Goal: Answer question/provide support: Share knowledge or assist other users

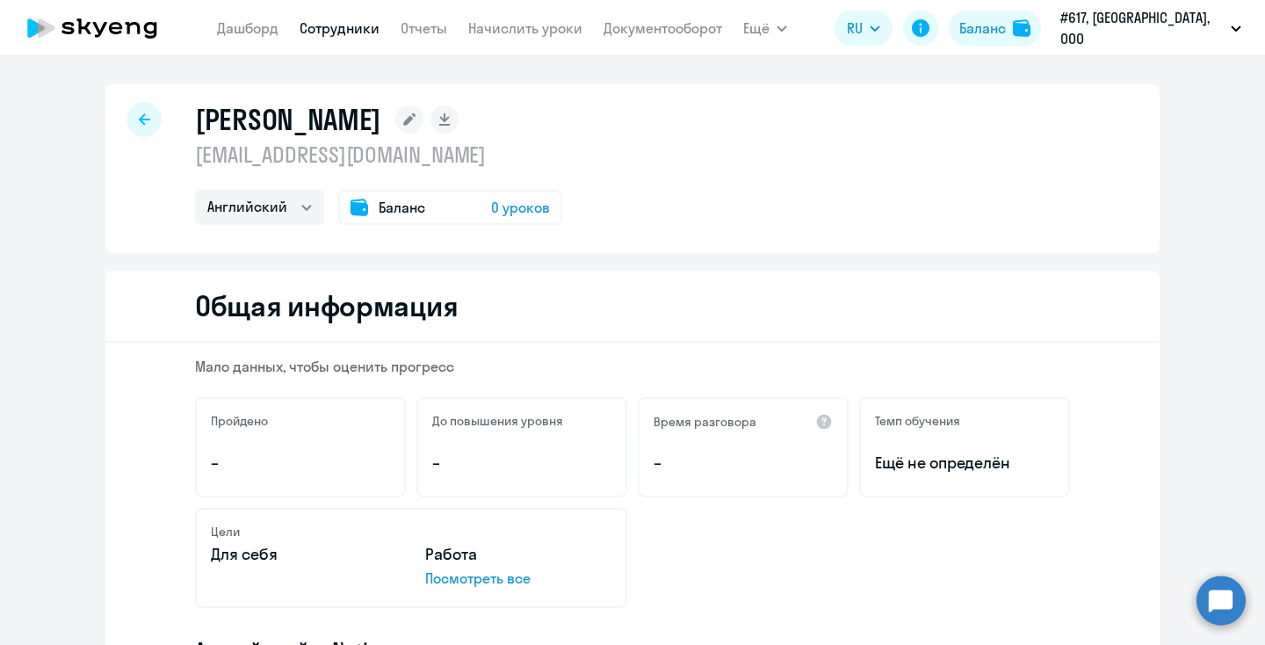
select select "english"
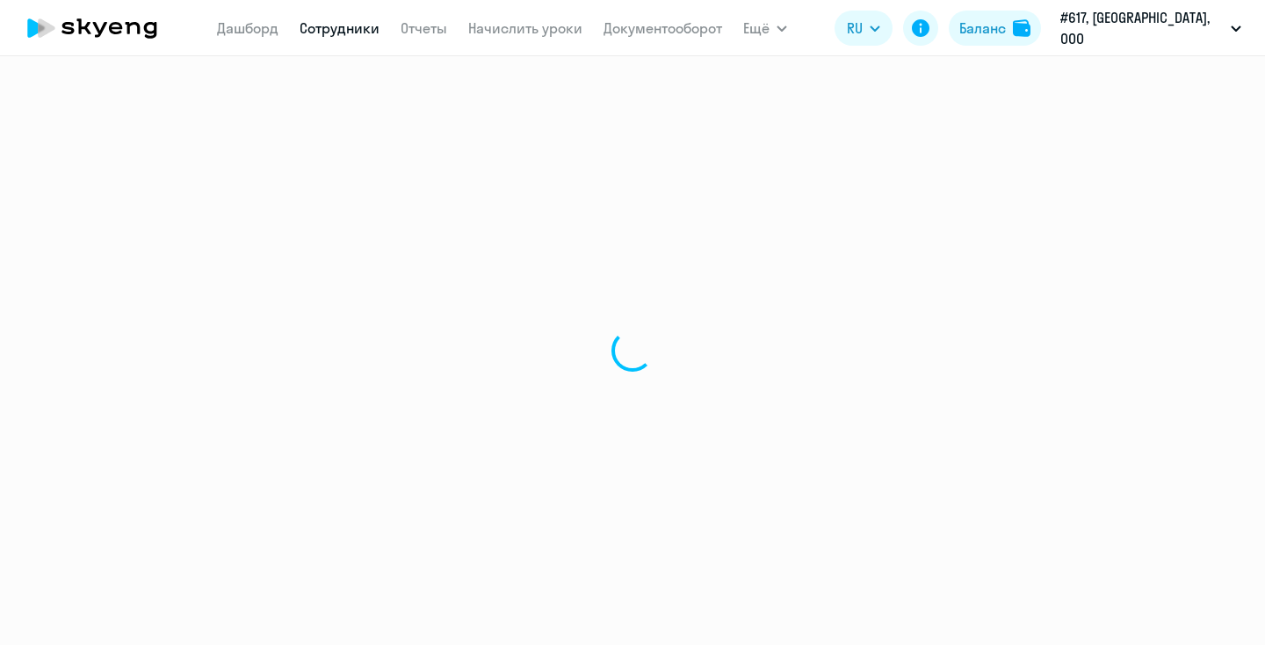
select select "english"
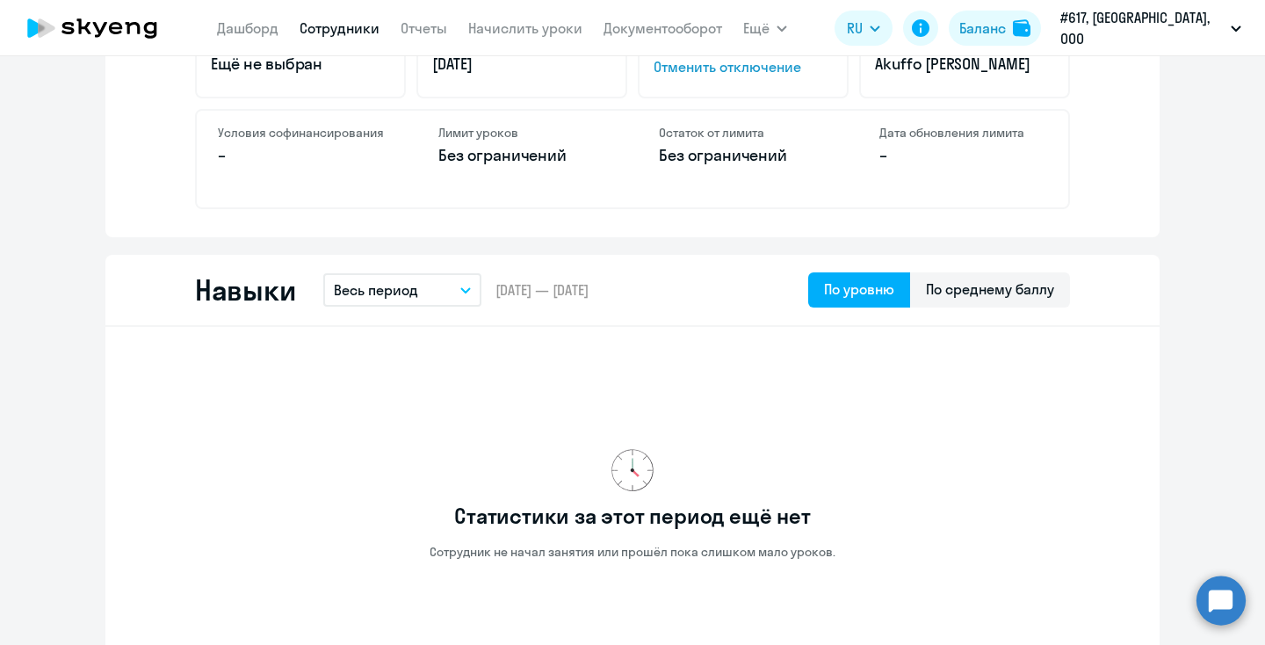
scroll to position [756, 0]
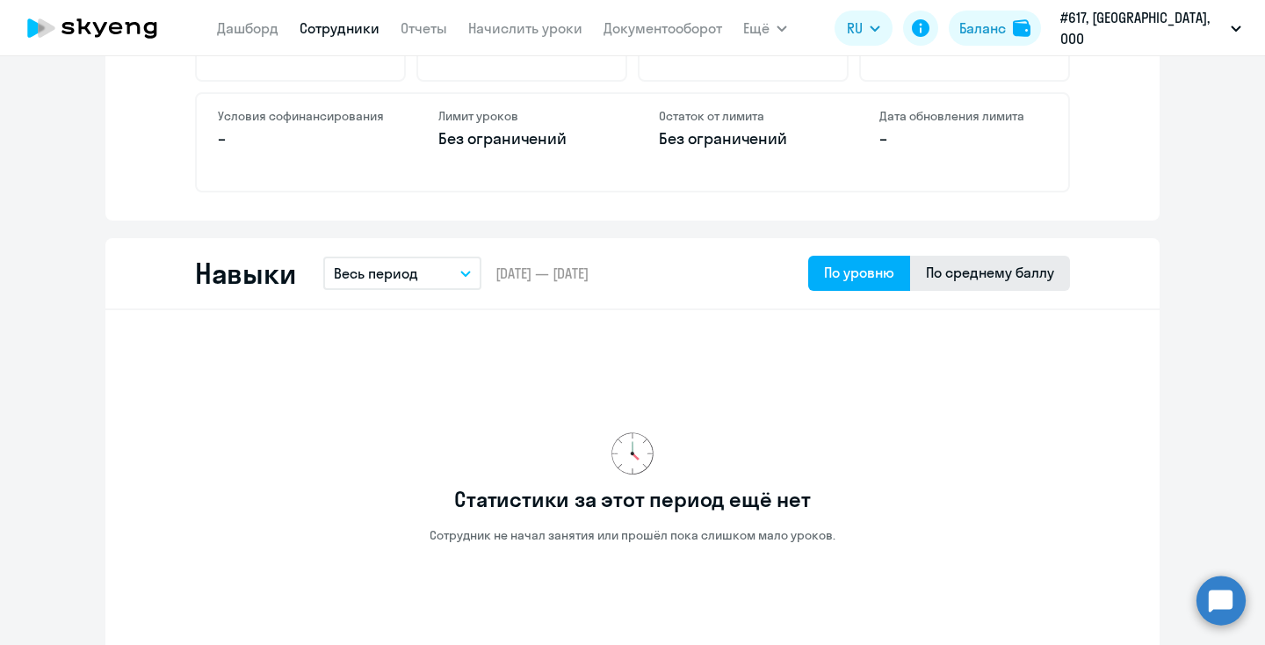
click at [971, 273] on div "По среднему баллу" at bounding box center [990, 272] width 128 height 21
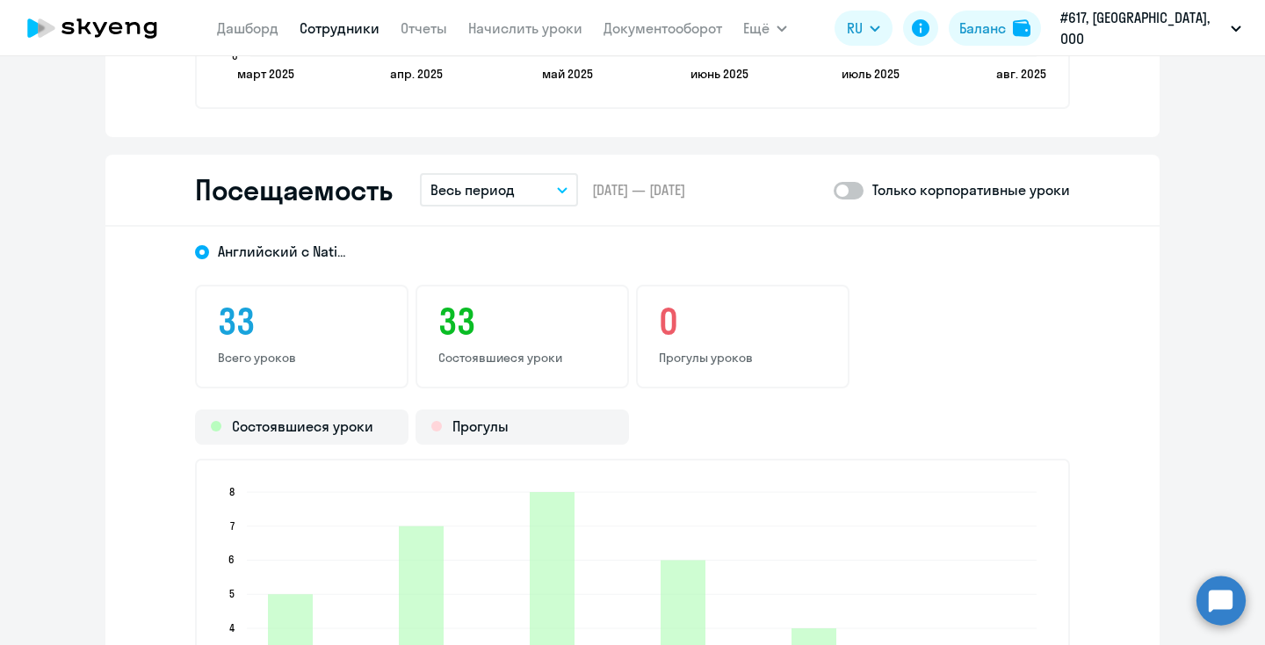
scroll to position [2204, 0]
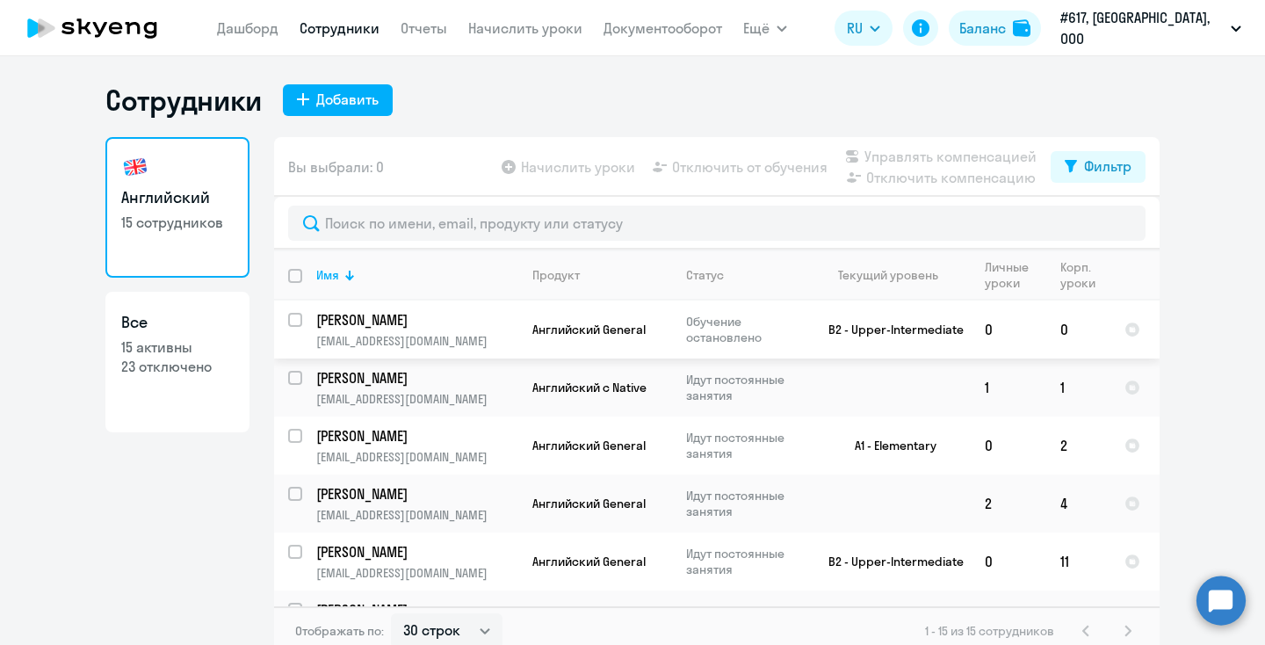
select select "30"
click at [378, 379] on p "[PERSON_NAME]" at bounding box center [415, 377] width 198 height 19
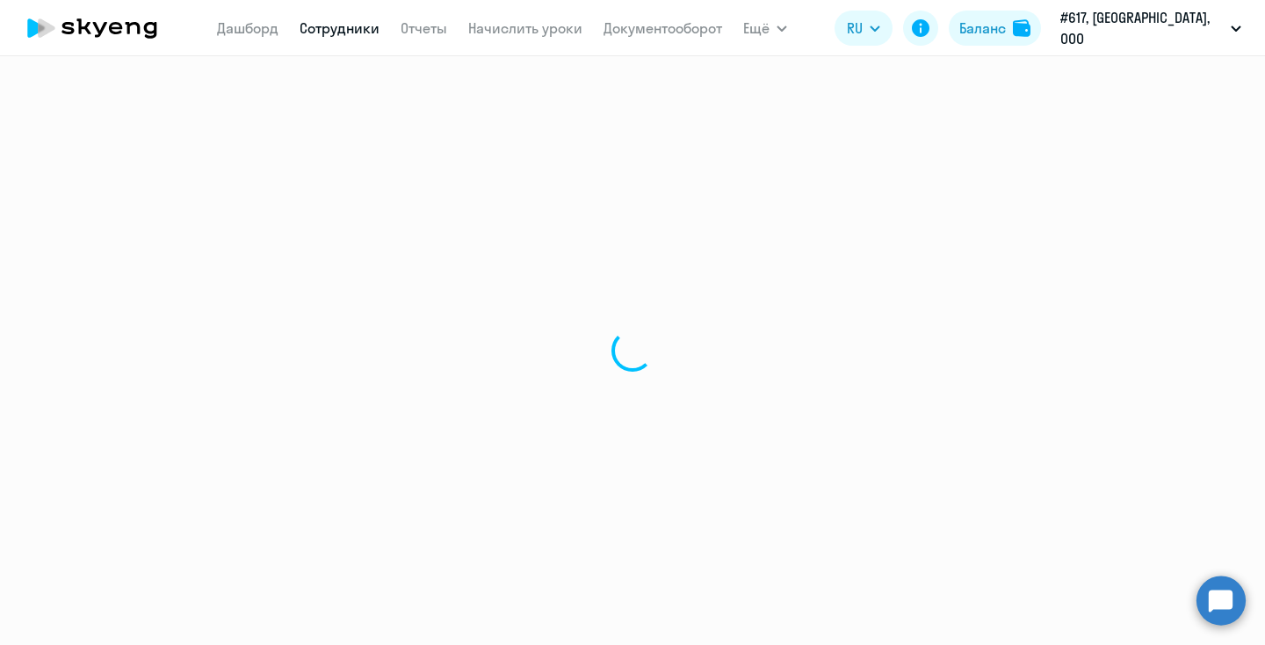
select select "english"
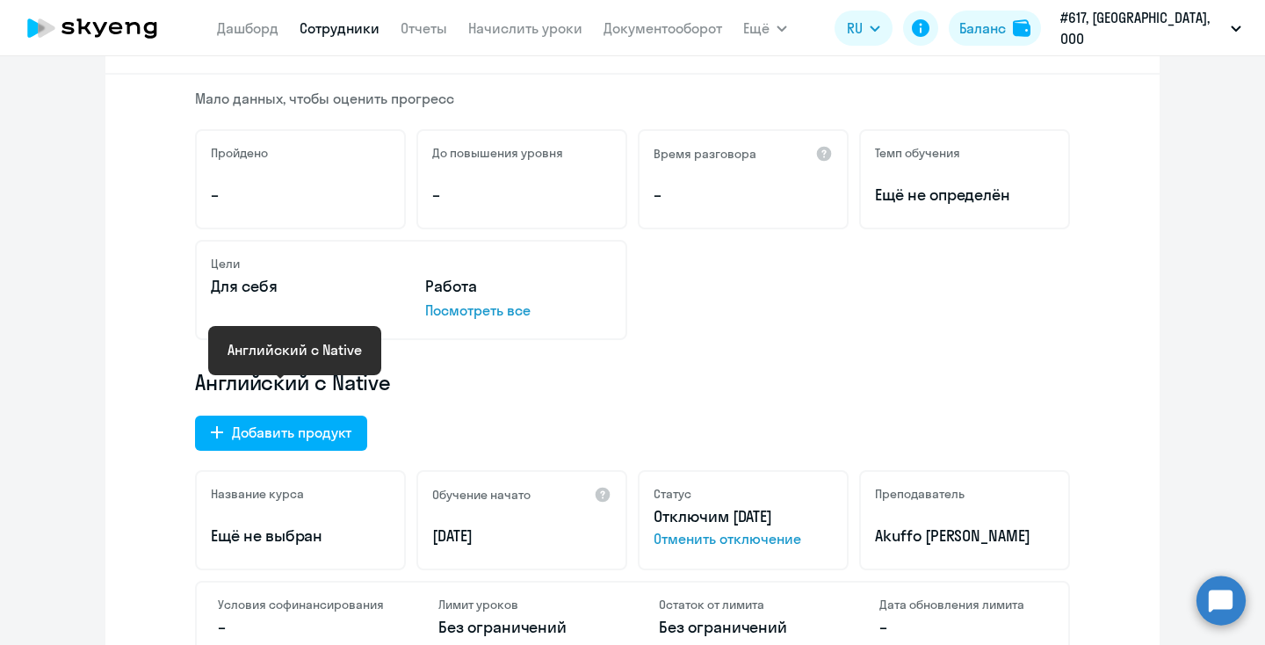
scroll to position [293, 0]
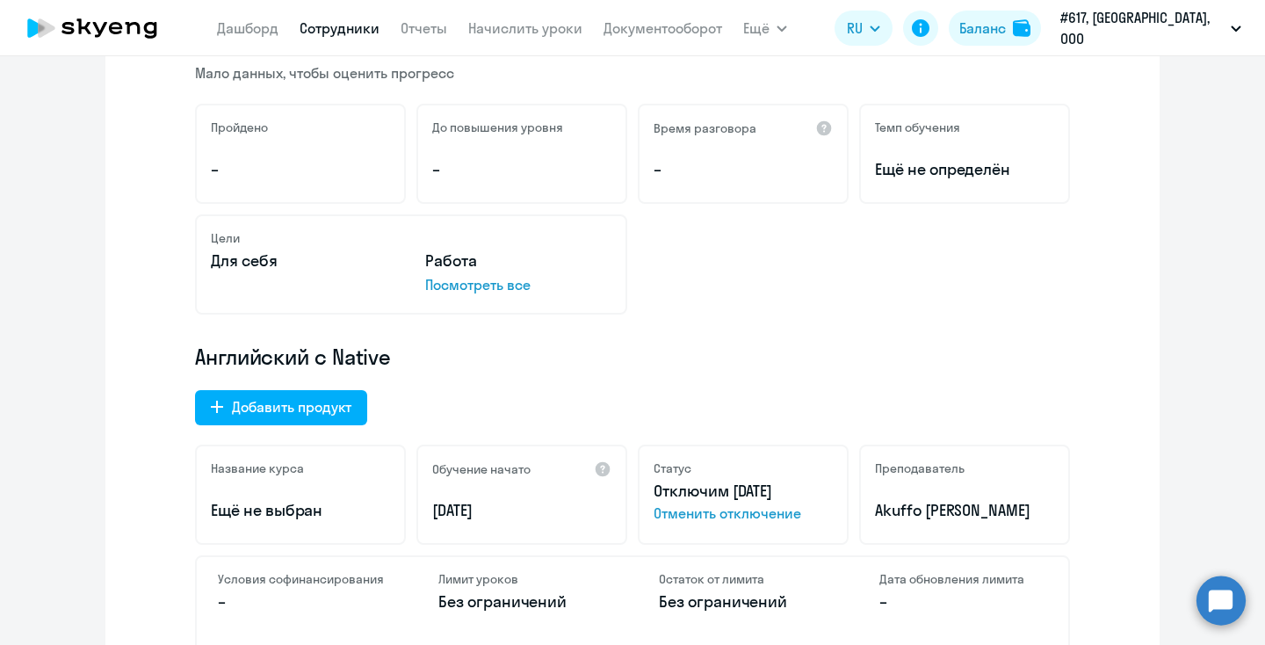
click at [514, 285] on p "Посмотреть все" at bounding box center [518, 284] width 186 height 21
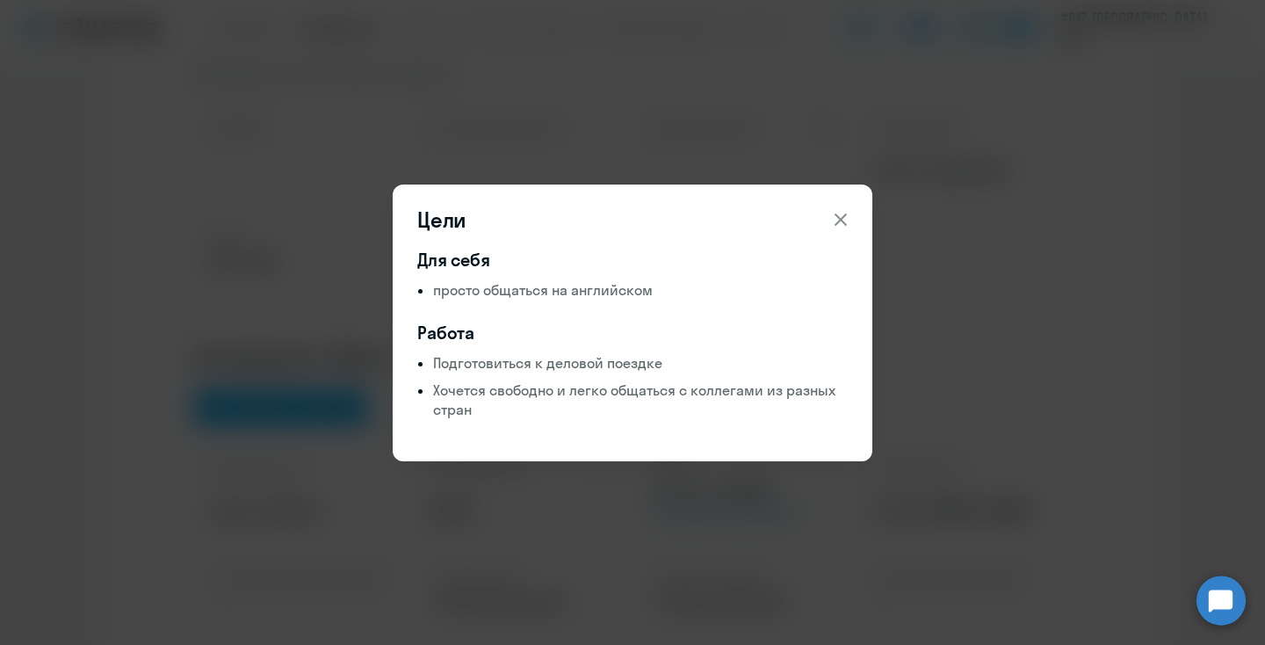
click at [839, 223] on icon at bounding box center [840, 219] width 21 height 21
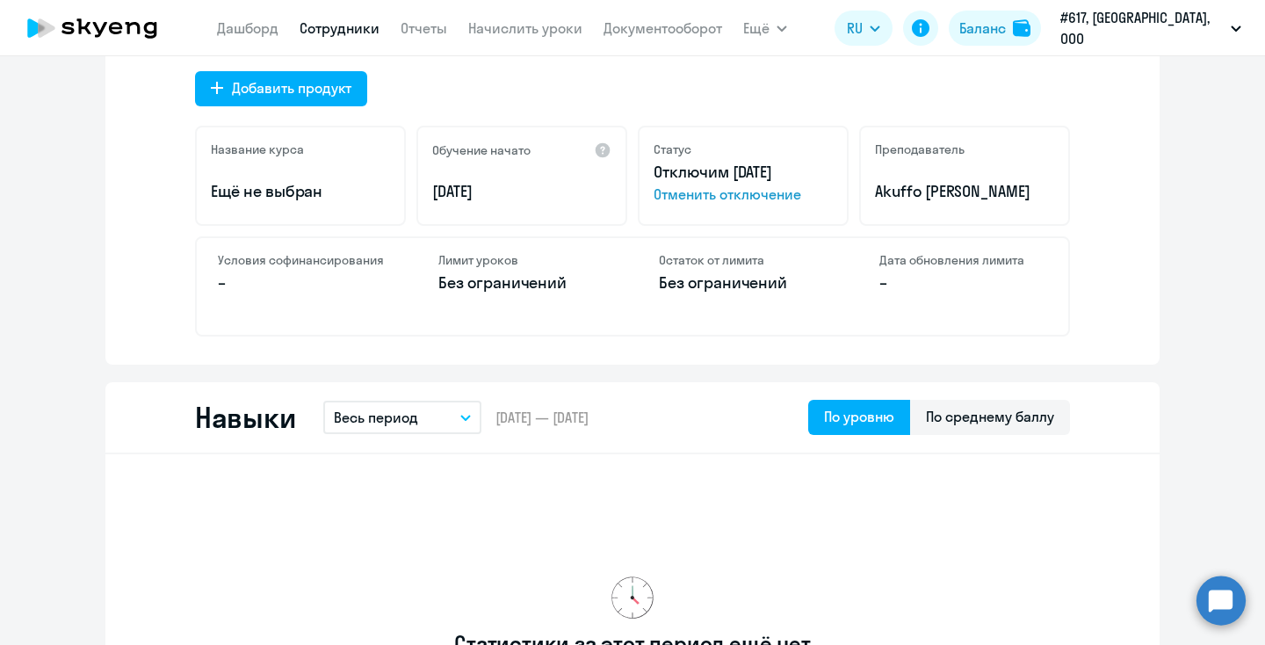
scroll to position [617, 0]
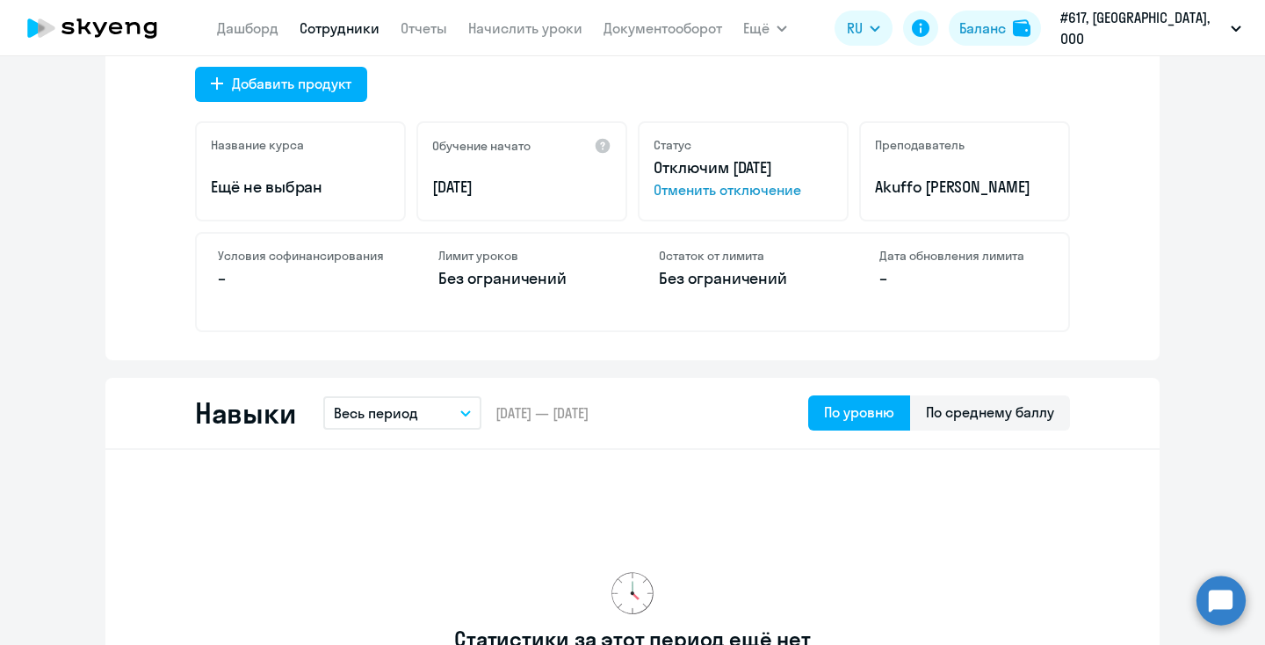
click at [994, 389] on div "Навыки Весь период – [DATE] — [DATE] По уровню По среднему баллу" at bounding box center [632, 414] width 1054 height 72
click at [994, 402] on div "По среднему баллу" at bounding box center [990, 411] width 128 height 21
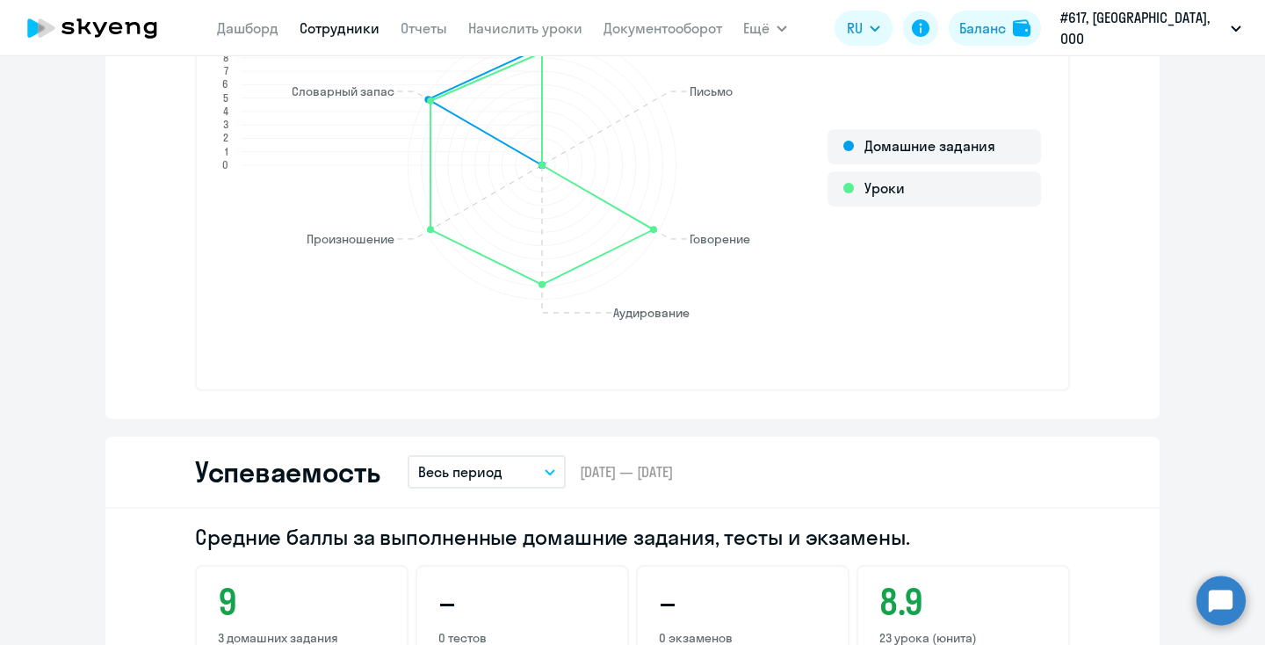
scroll to position [1133, 0]
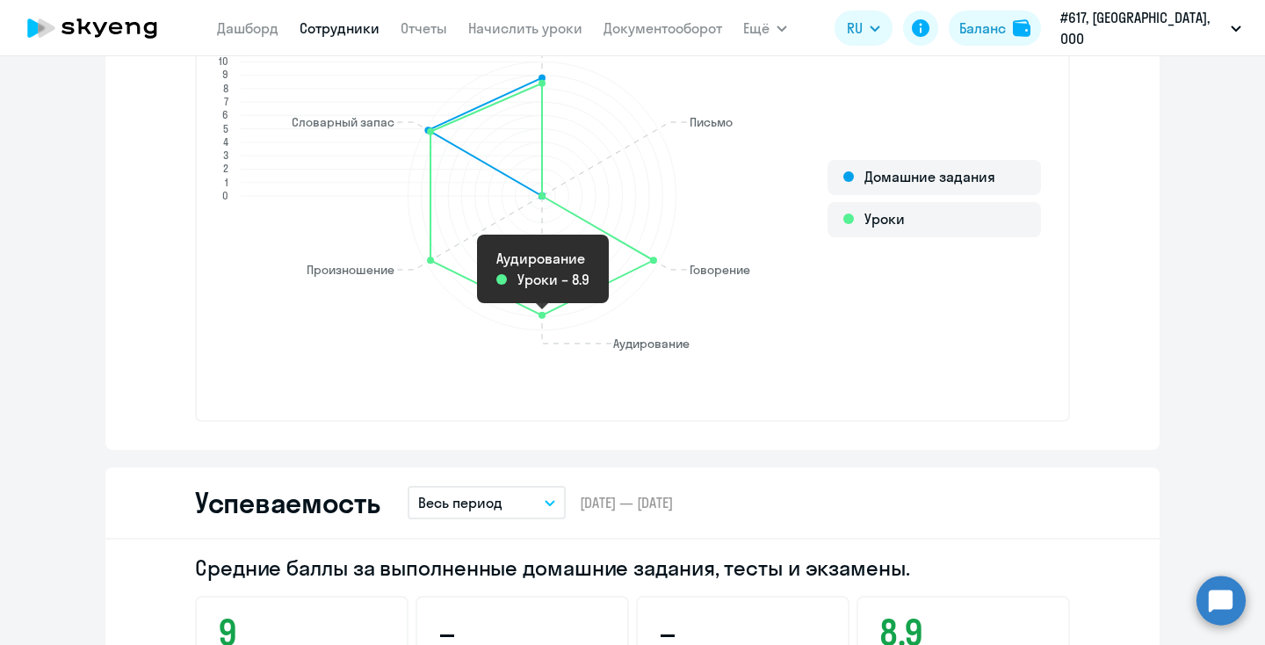
click at [545, 314] on circle at bounding box center [541, 315] width 7 height 7
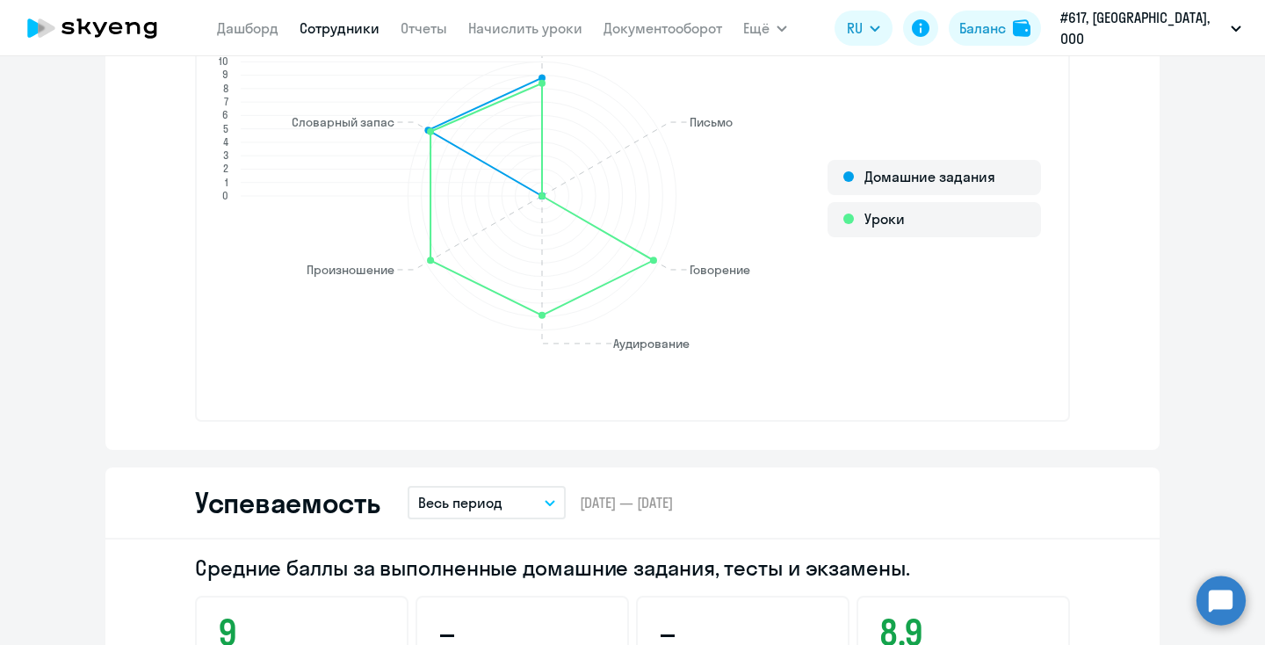
click at [545, 314] on circle at bounding box center [541, 315] width 7 height 7
click at [539, 307] on icon "Чтение Чтение Письмо Письмо Говорение Говорение Аудирование Аудирование Произно…" at bounding box center [532, 198] width 652 height 425
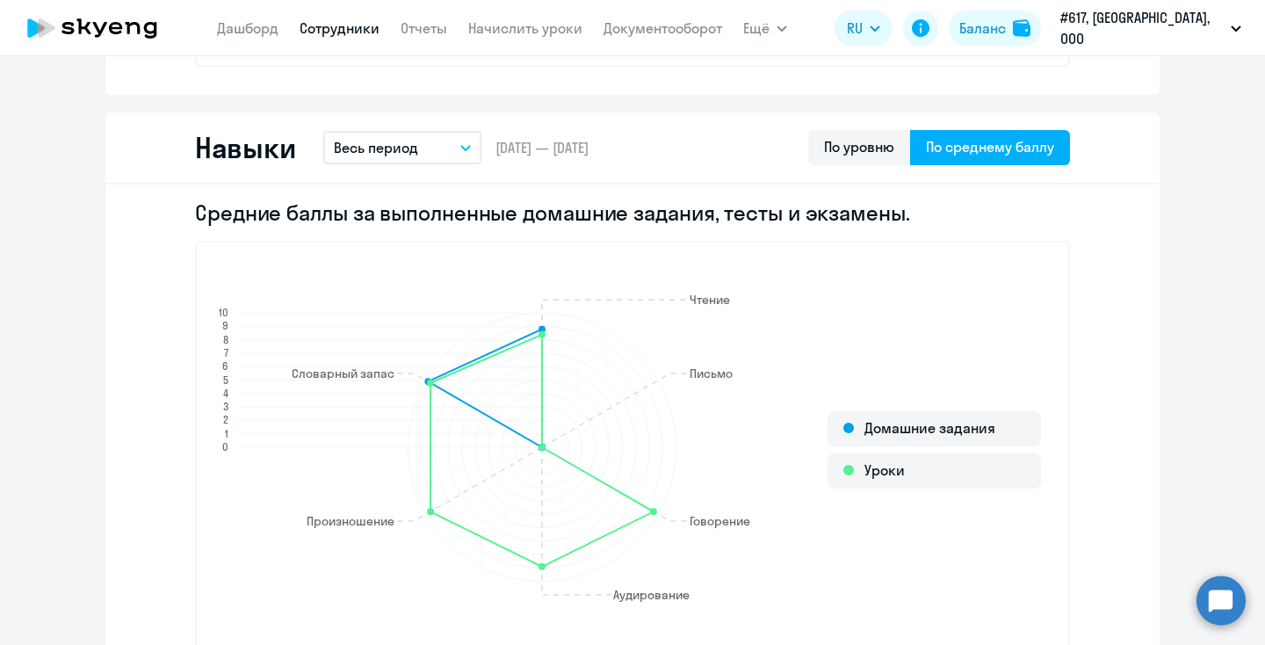
scroll to position [884, 0]
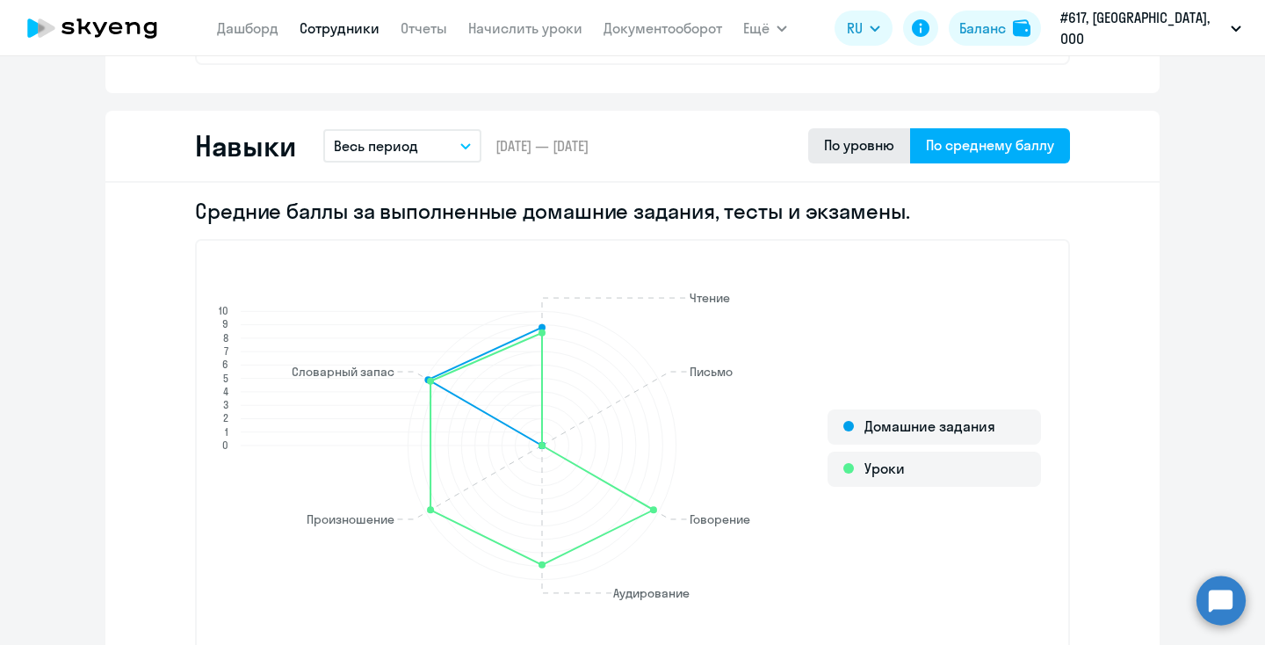
click at [873, 154] on div "По уровню" at bounding box center [859, 144] width 70 height 21
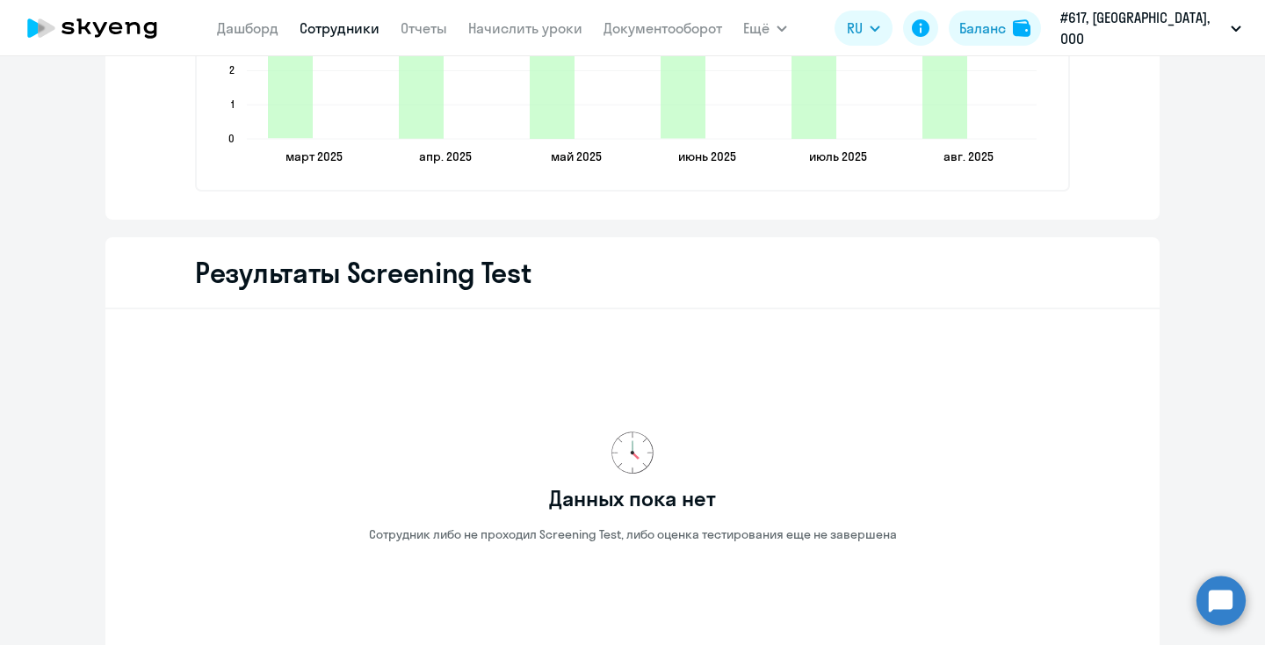
scroll to position [2791, 0]
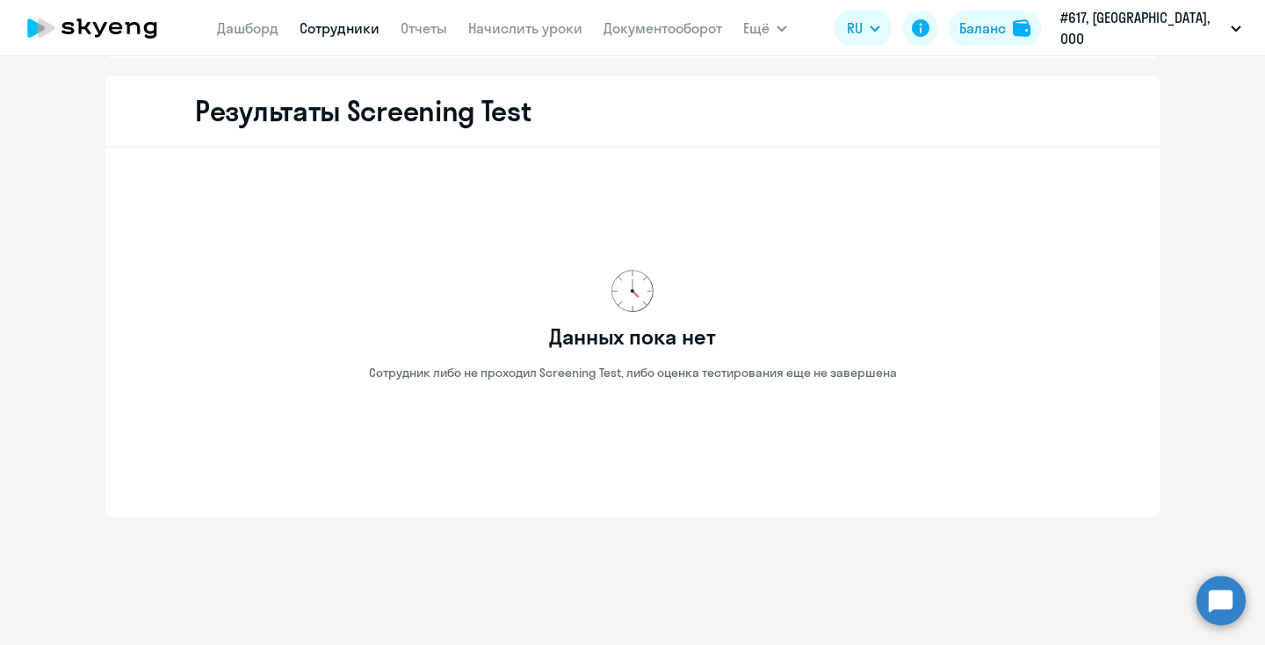
click at [1221, 594] on circle at bounding box center [1220, 599] width 49 height 49
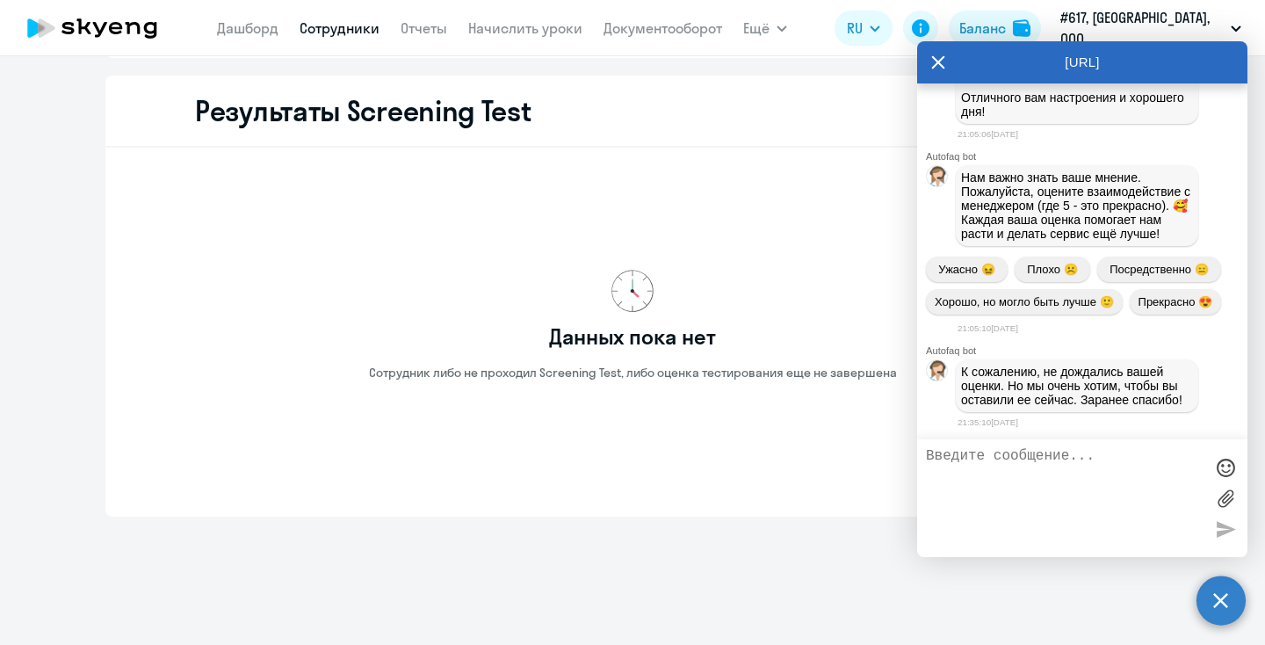
scroll to position [19202, 0]
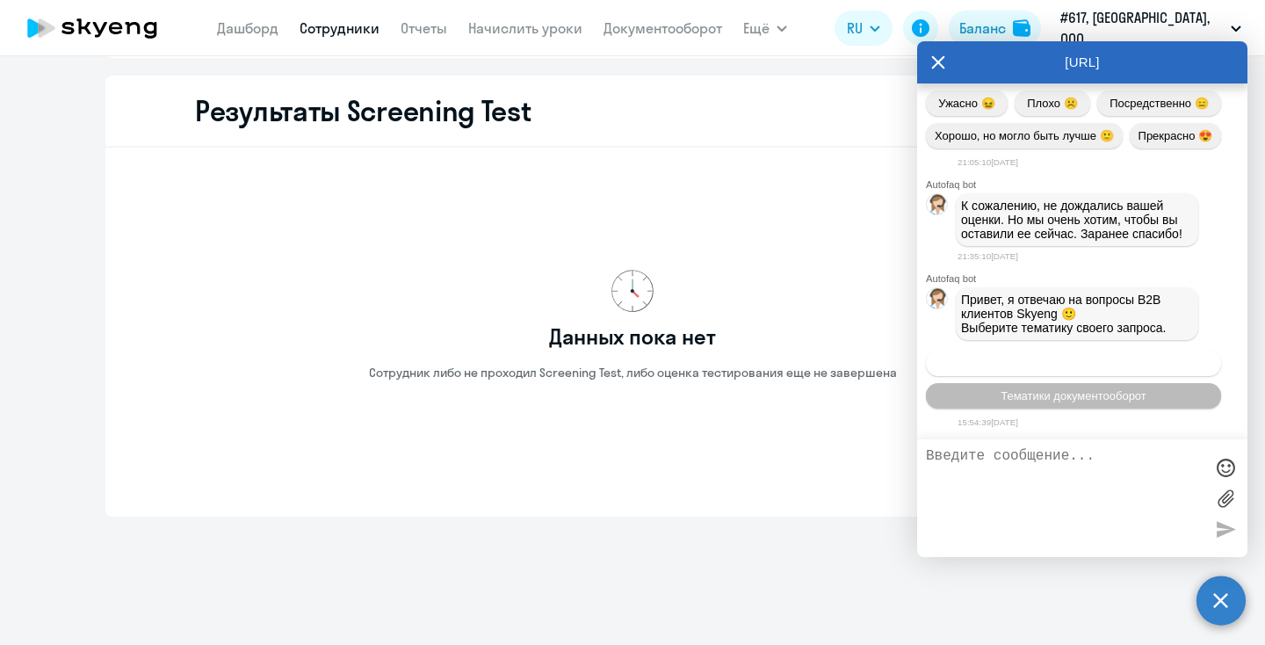
click at [1058, 363] on span "Операционное сопровождение" at bounding box center [1073, 363] width 165 height 13
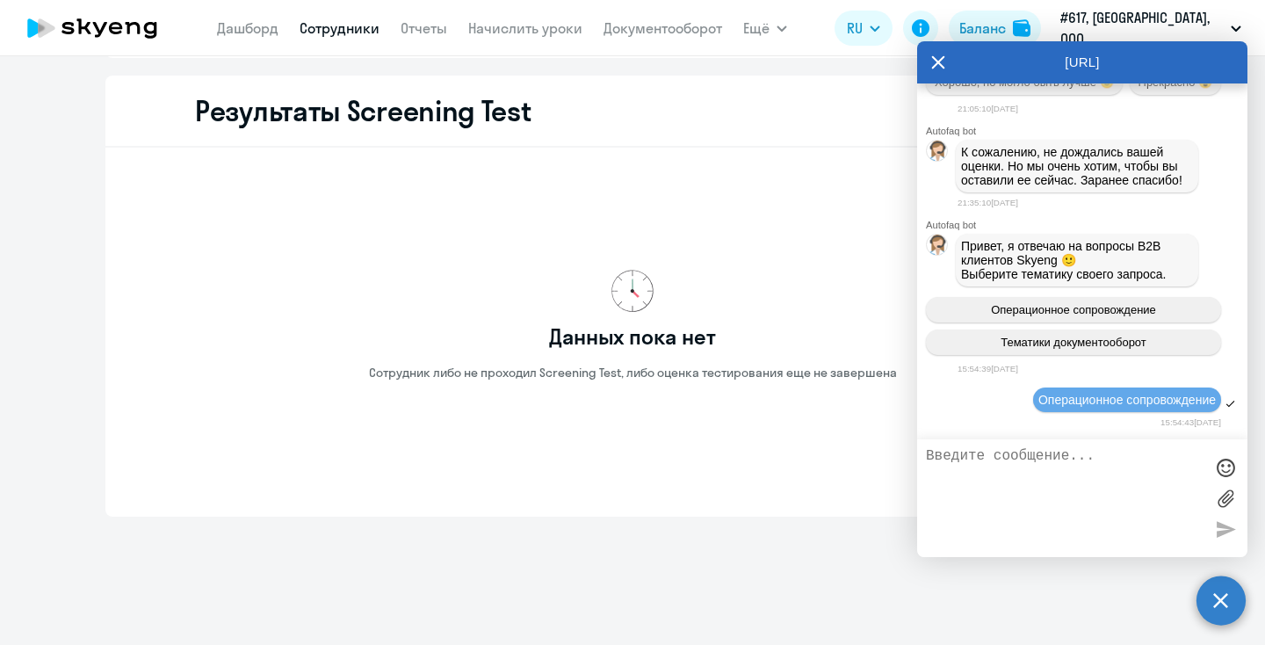
scroll to position [19367, 0]
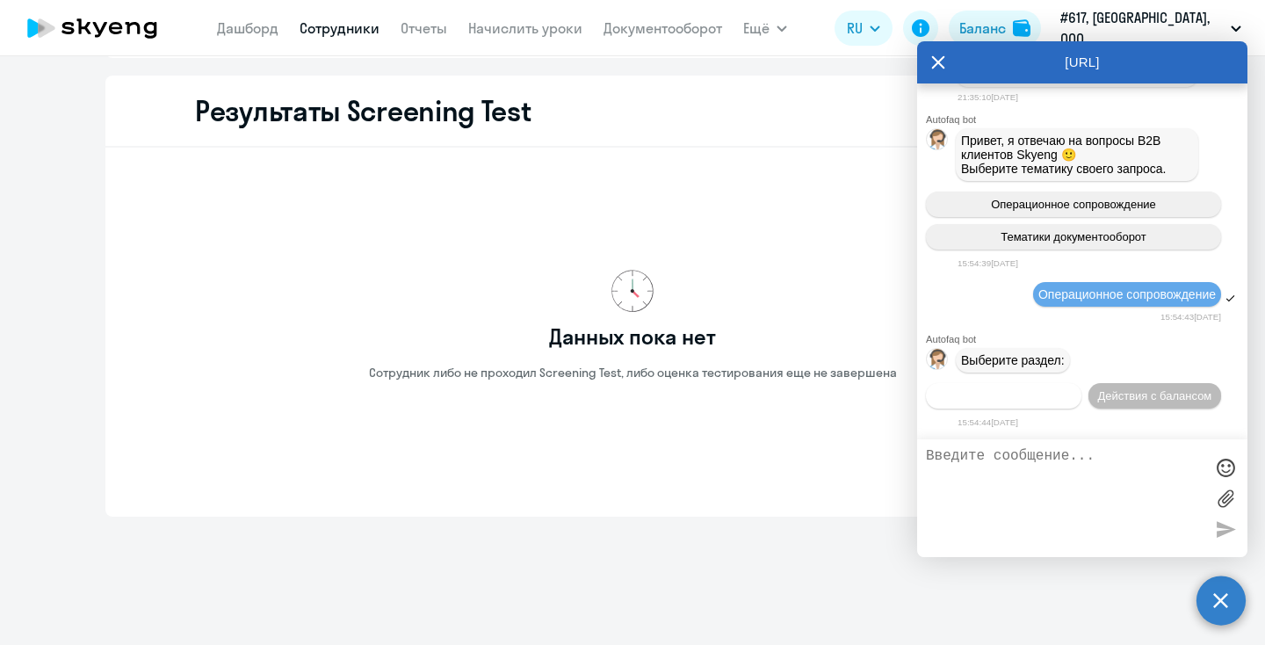
click at [1001, 400] on span "Действия по сотрудникам" at bounding box center [1003, 395] width 136 height 13
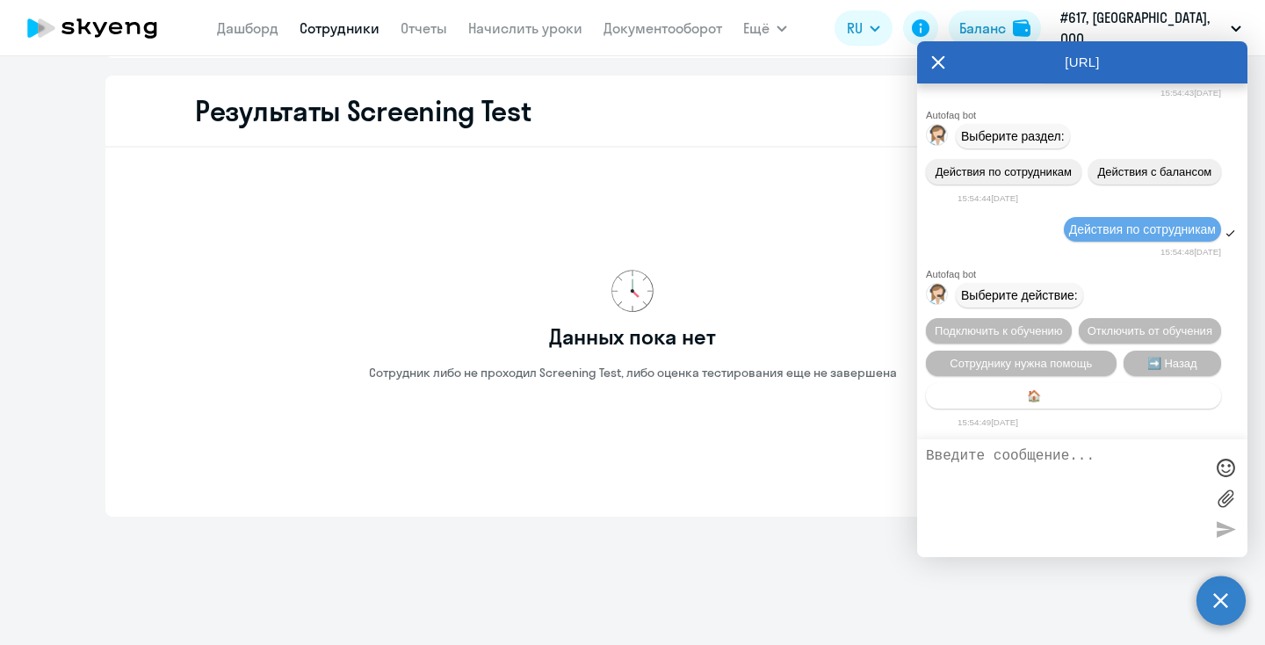
scroll to position [19600, 0]
click at [1018, 396] on button "🏠 Главное меню" at bounding box center [1073, 395] width 295 height 25
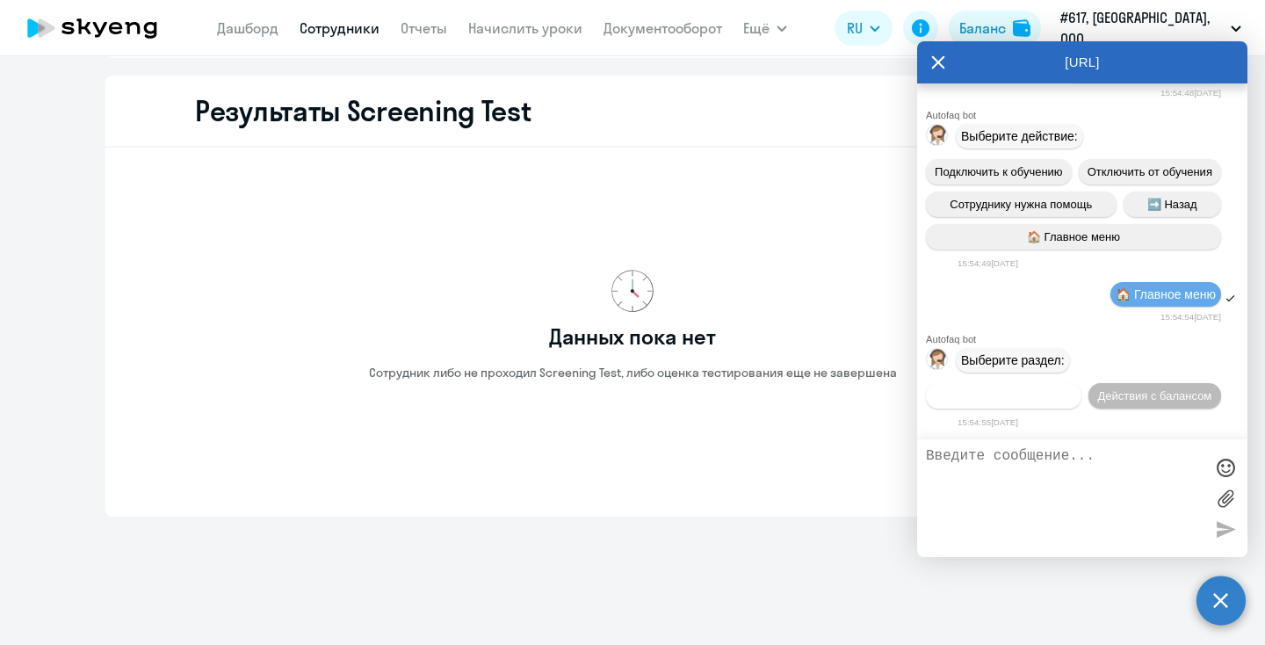
scroll to position [19766, 0]
click at [1018, 397] on span "Действия по сотрудникам" at bounding box center [1003, 395] width 136 height 13
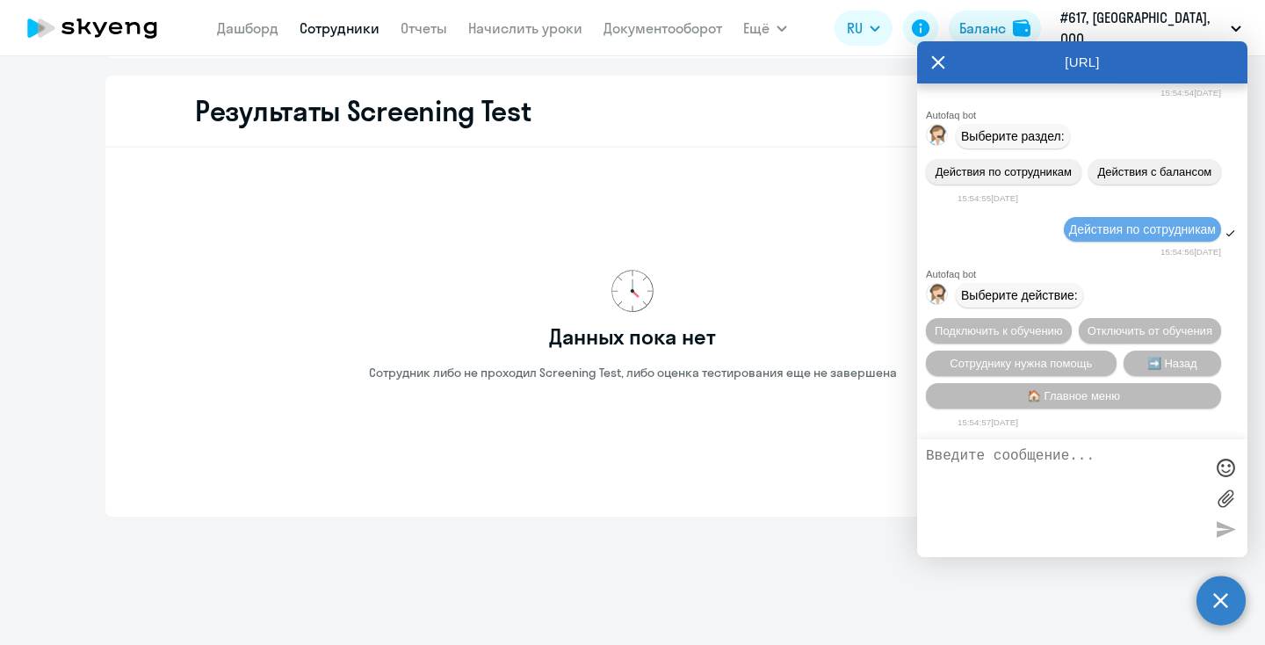
scroll to position [19999, 0]
click at [985, 464] on textarea at bounding box center [1065, 498] width 278 height 100
type textarea "Соеденить с оператором"
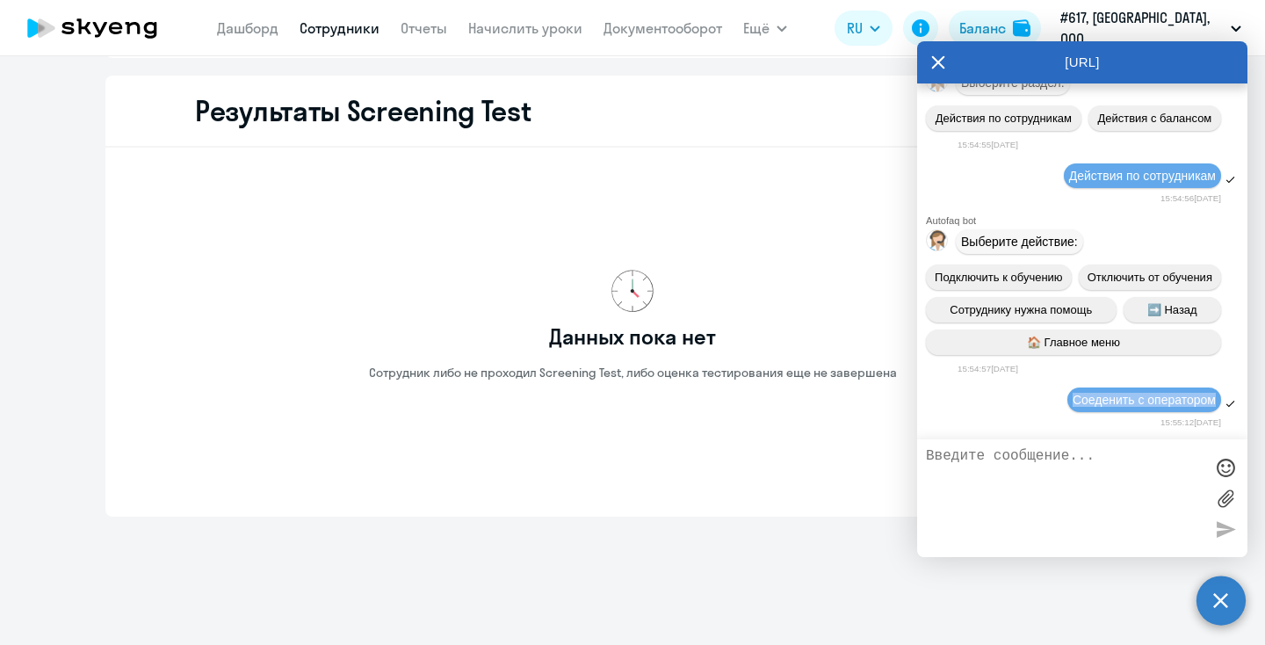
drag, startPoint x: 1216, startPoint y: 398, endPoint x: 1054, endPoint y: 397, distance: 161.6
click at [1054, 397] on div "Соеденить с оператором" at bounding box center [1082, 401] width 330 height 30
copy span "Соеденить с оператором"
click at [975, 465] on textarea at bounding box center [1065, 498] width 278 height 100
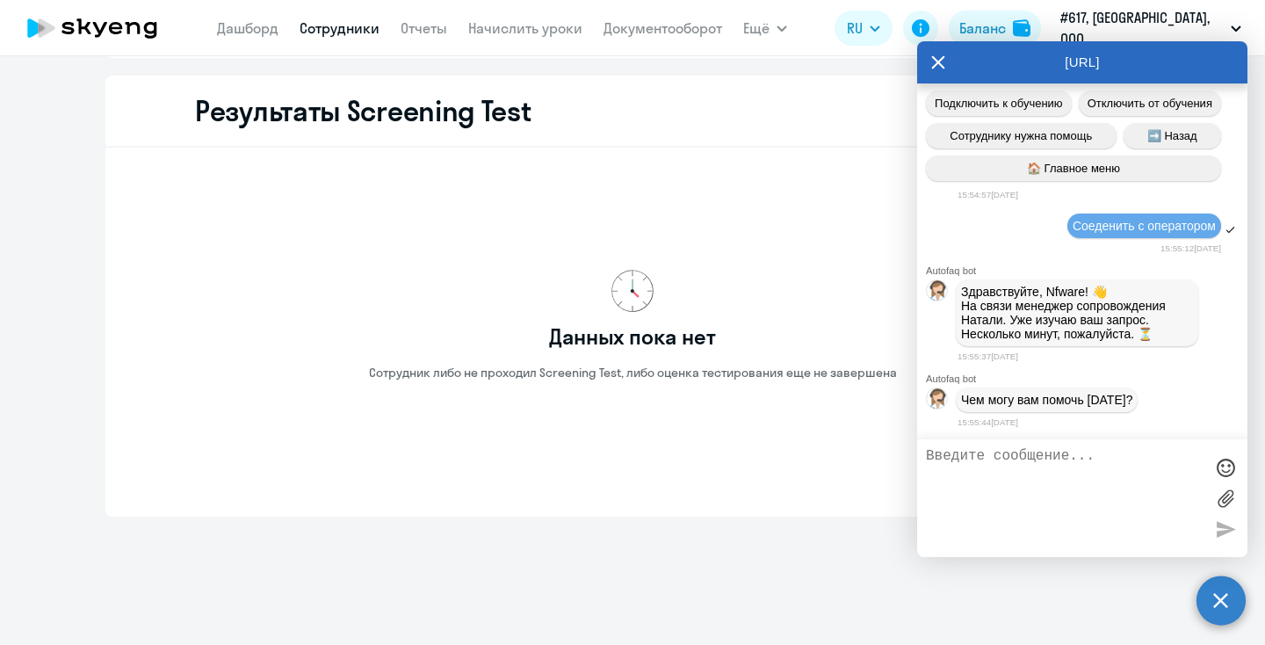
scroll to position [20240, 0]
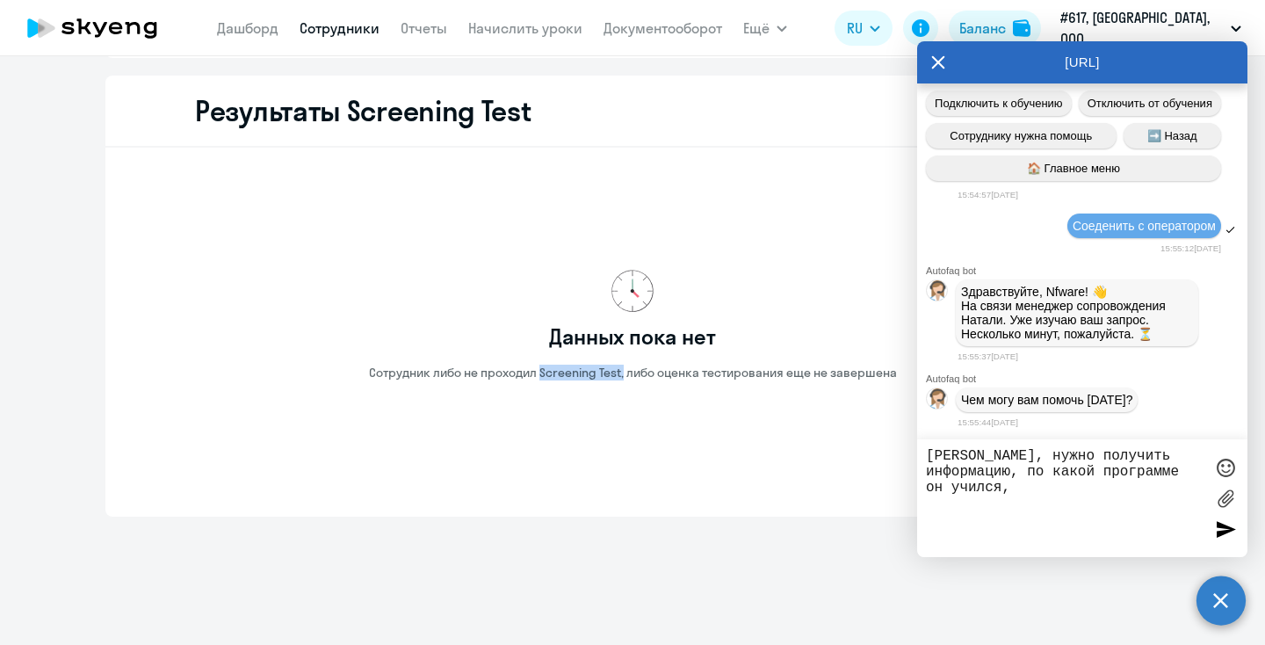
drag, startPoint x: 625, startPoint y: 372, endPoint x: 541, endPoint y: 374, distance: 84.4
click at [541, 374] on p "Сотрудник либо не проходил Screening Test, либо оценка тестирования еще не заве…" at bounding box center [633, 373] width 528 height 16
copy p "Screening Test,"
click at [1114, 494] on textarea "[PERSON_NAME], нужно получить информацию, по какой программе он учился," at bounding box center [1065, 498] width 278 height 100
paste textarea "Screening Test,"
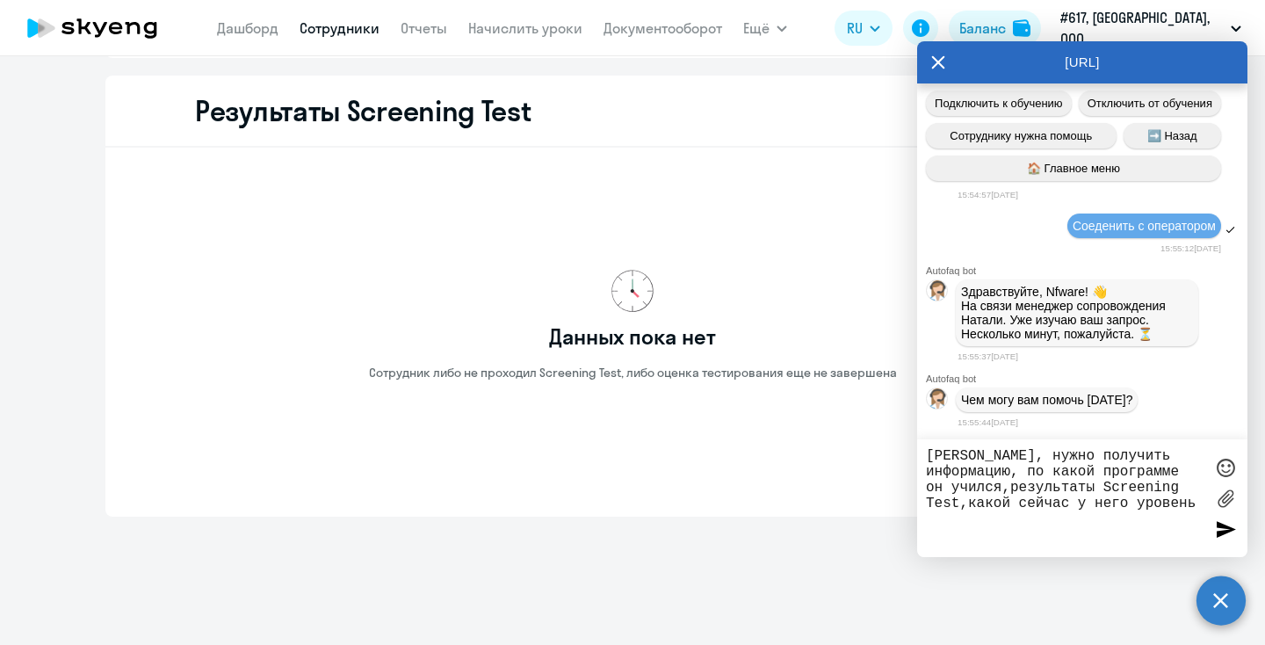
type textarea "[PERSON_NAME], нужно получить информацию, по какой программе он учился,результа…"
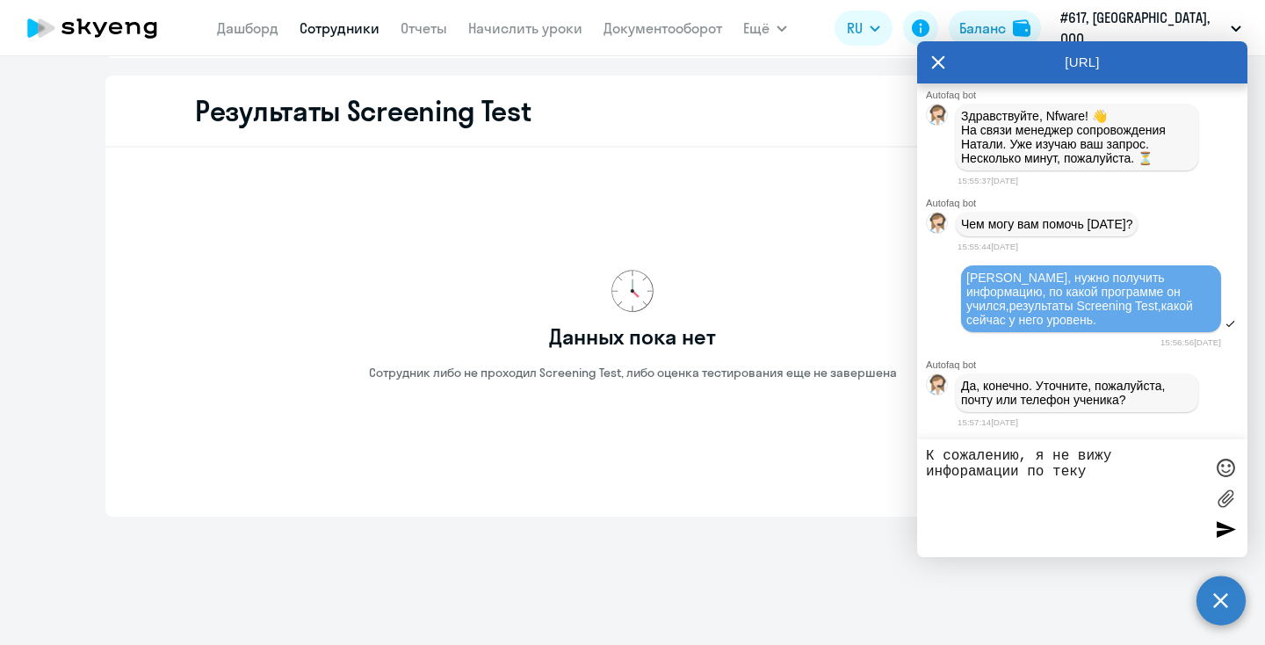
scroll to position [20424, 0]
type textarea "К сожалению, я не вижу инфорамации по текущим результатам сотрудника."
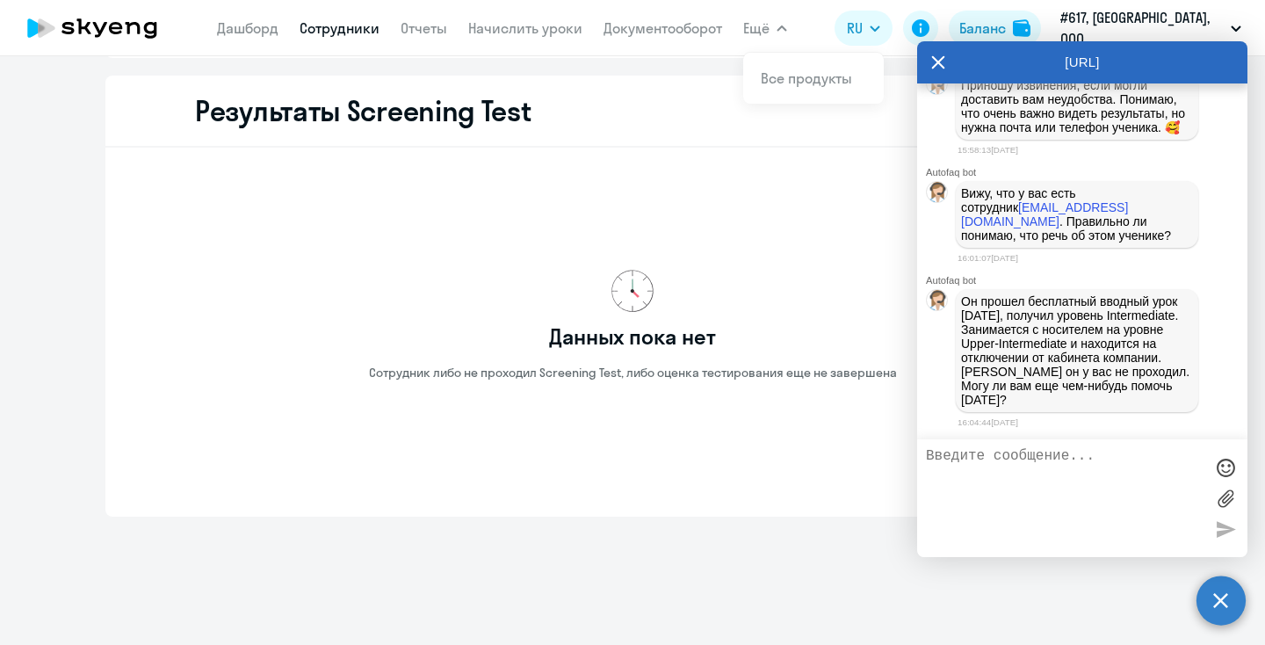
scroll to position [20881, 0]
